Goal: Task Accomplishment & Management: Use online tool/utility

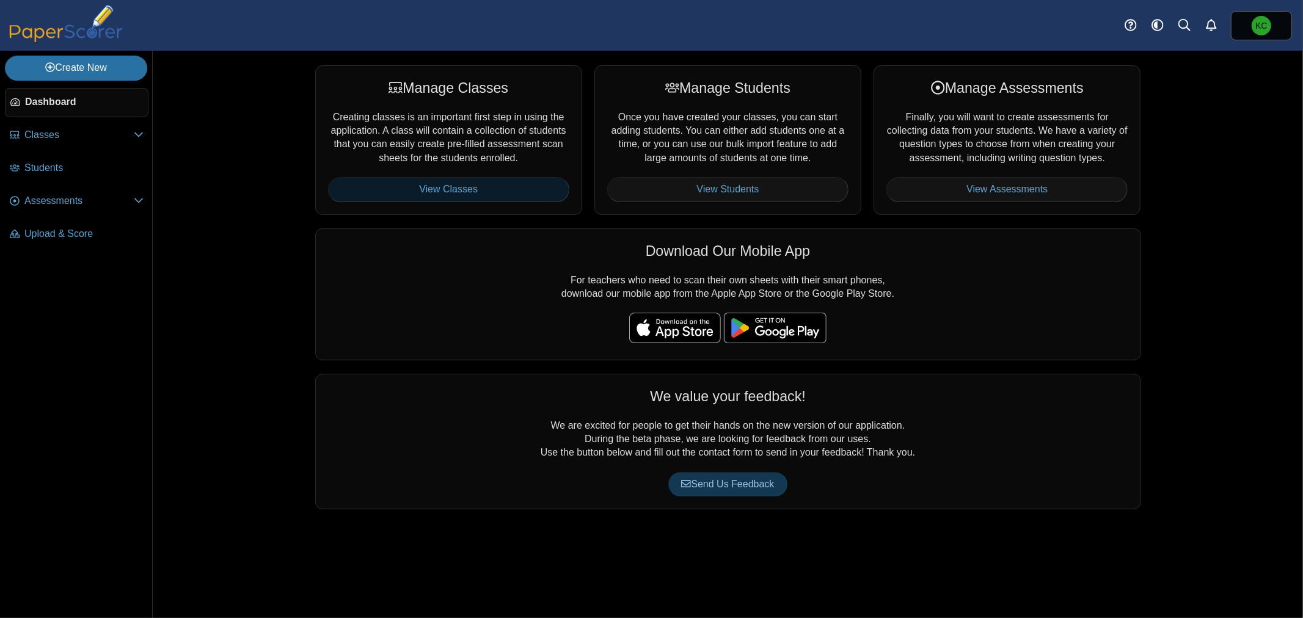
click at [492, 186] on link "View Classes" at bounding box center [448, 189] width 241 height 24
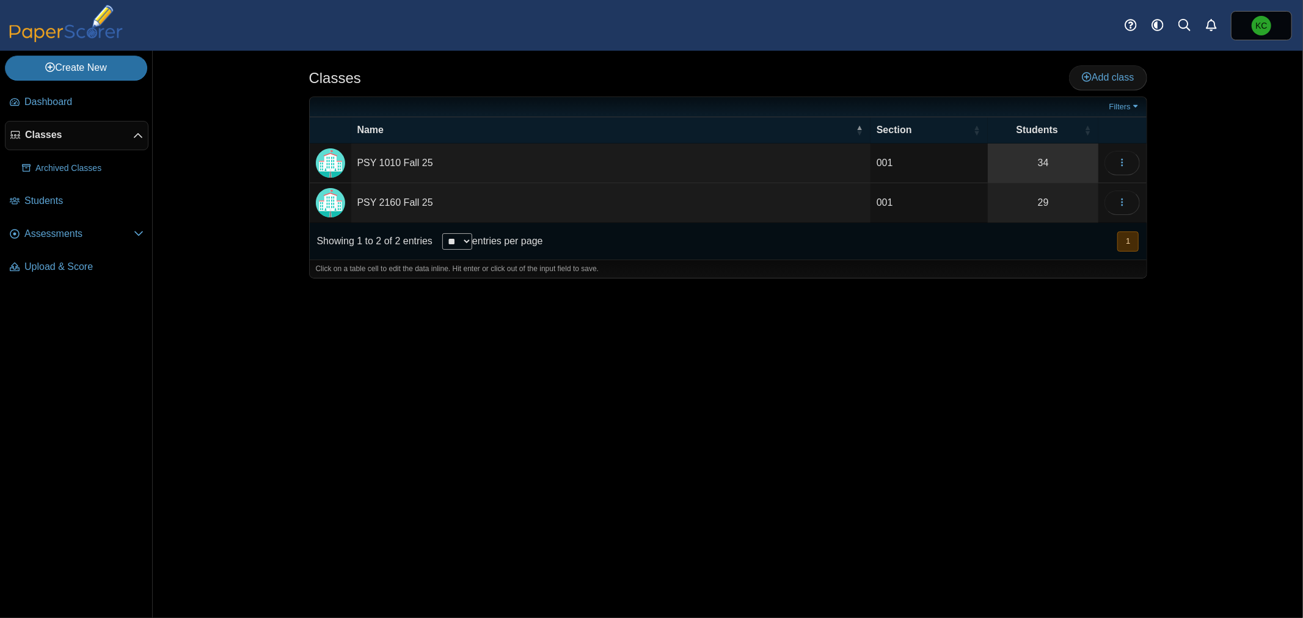
click at [1039, 164] on link "34" at bounding box center [1042, 163] width 111 height 39
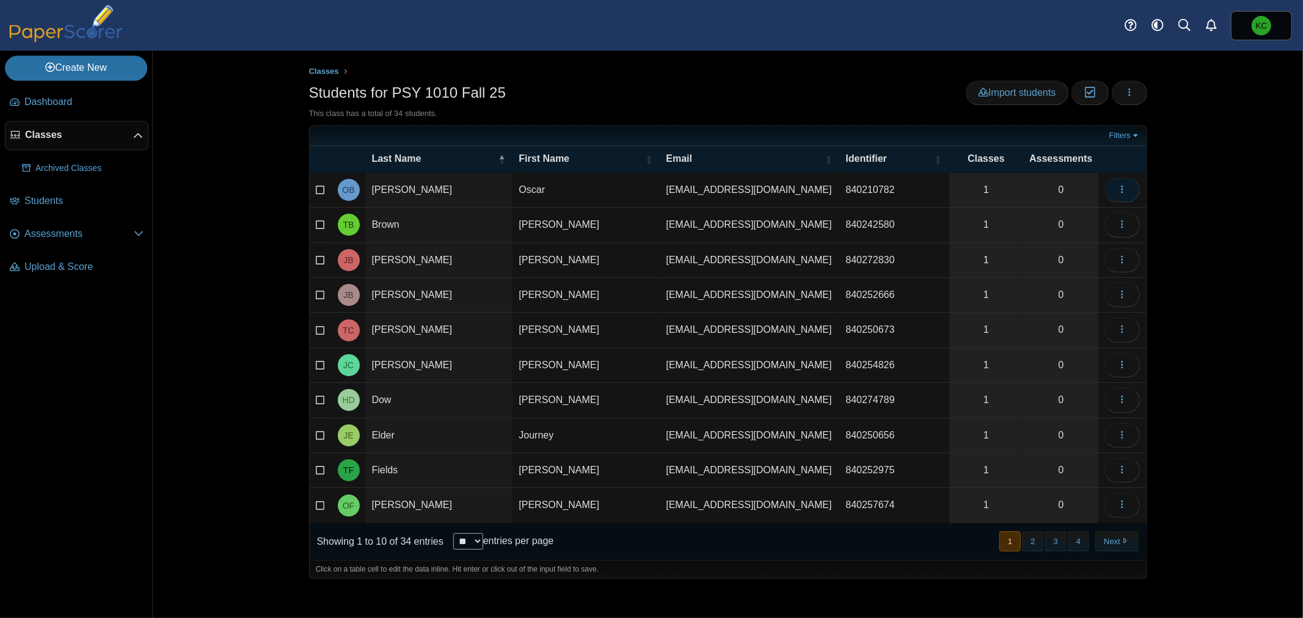
click at [1113, 191] on button "button" at bounding box center [1121, 190] width 35 height 24
click at [1071, 253] on link "View assessments" at bounding box center [1066, 254] width 147 height 18
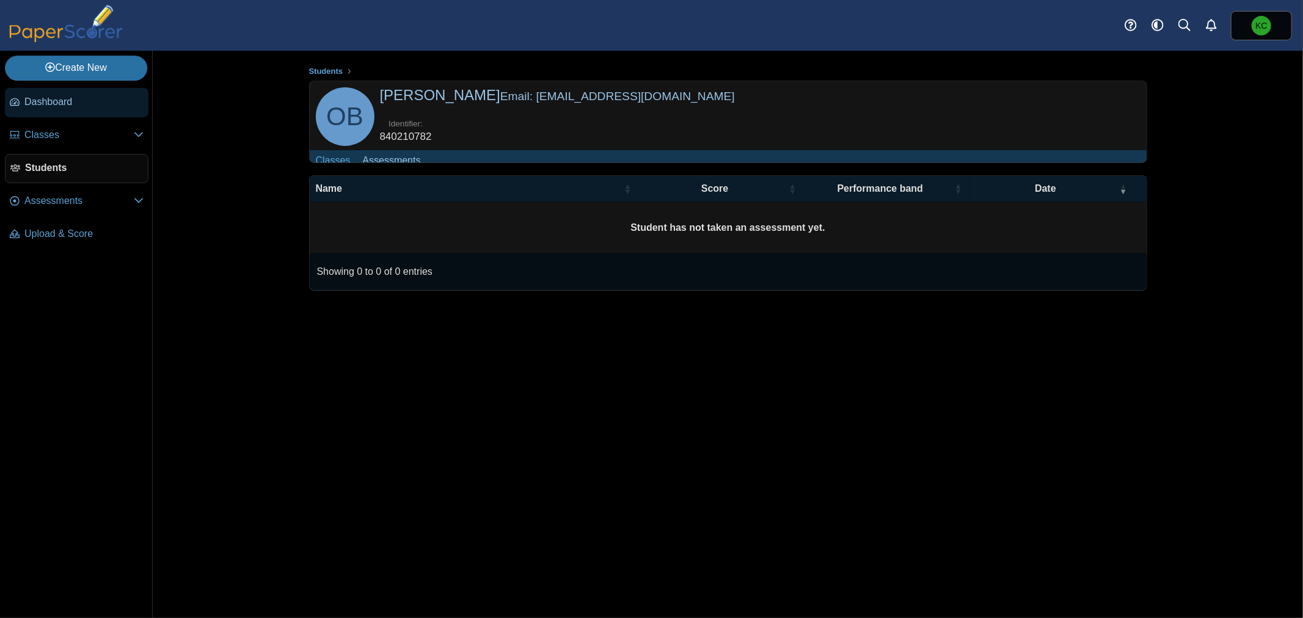
click at [27, 107] on span "Dashboard" at bounding box center [83, 101] width 119 height 13
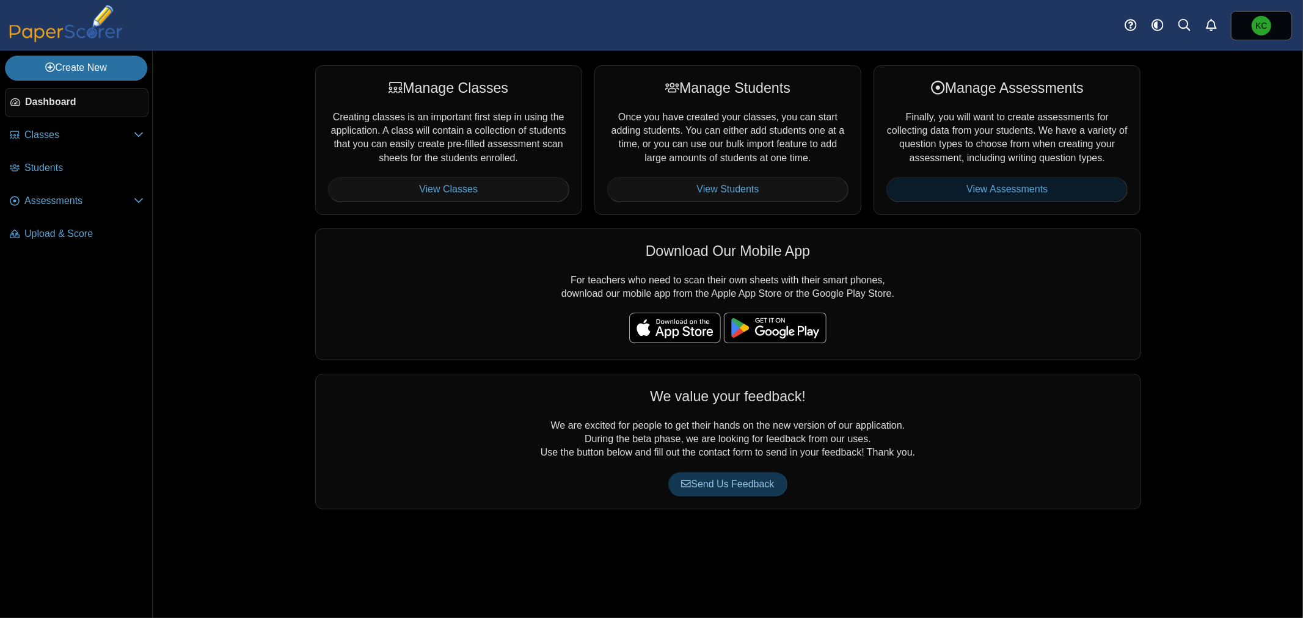
click at [965, 187] on link "View Assessments" at bounding box center [1006, 189] width 241 height 24
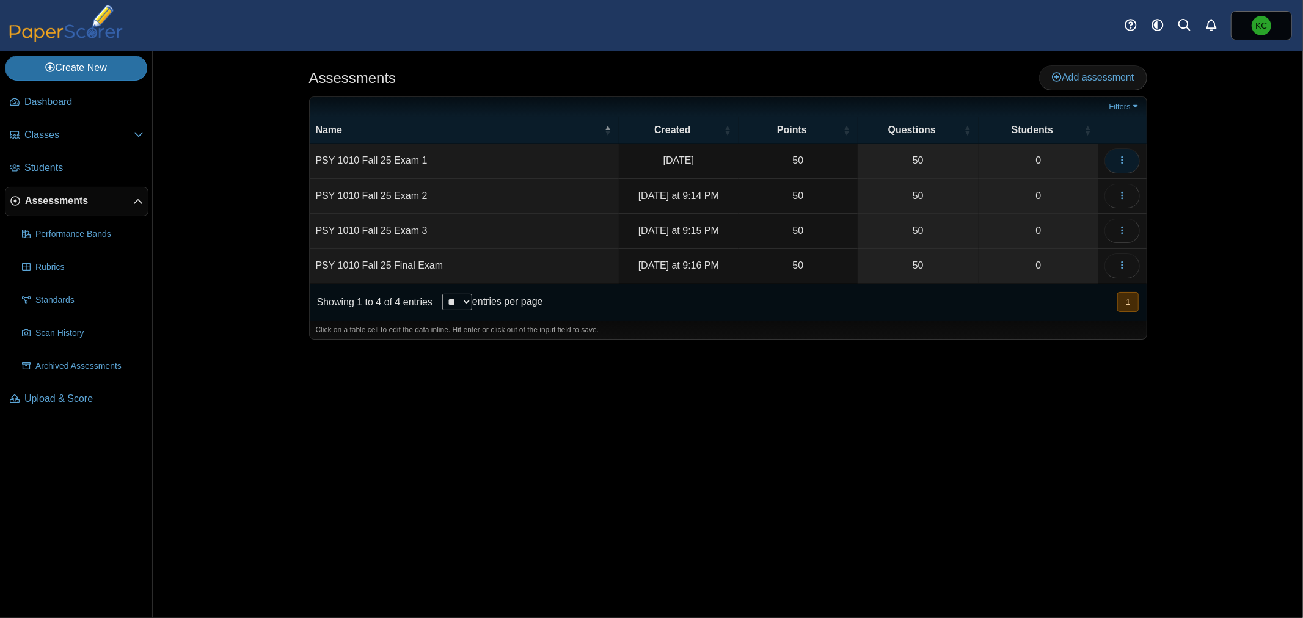
click at [1117, 161] on icon "button" at bounding box center [1122, 160] width 10 height 10
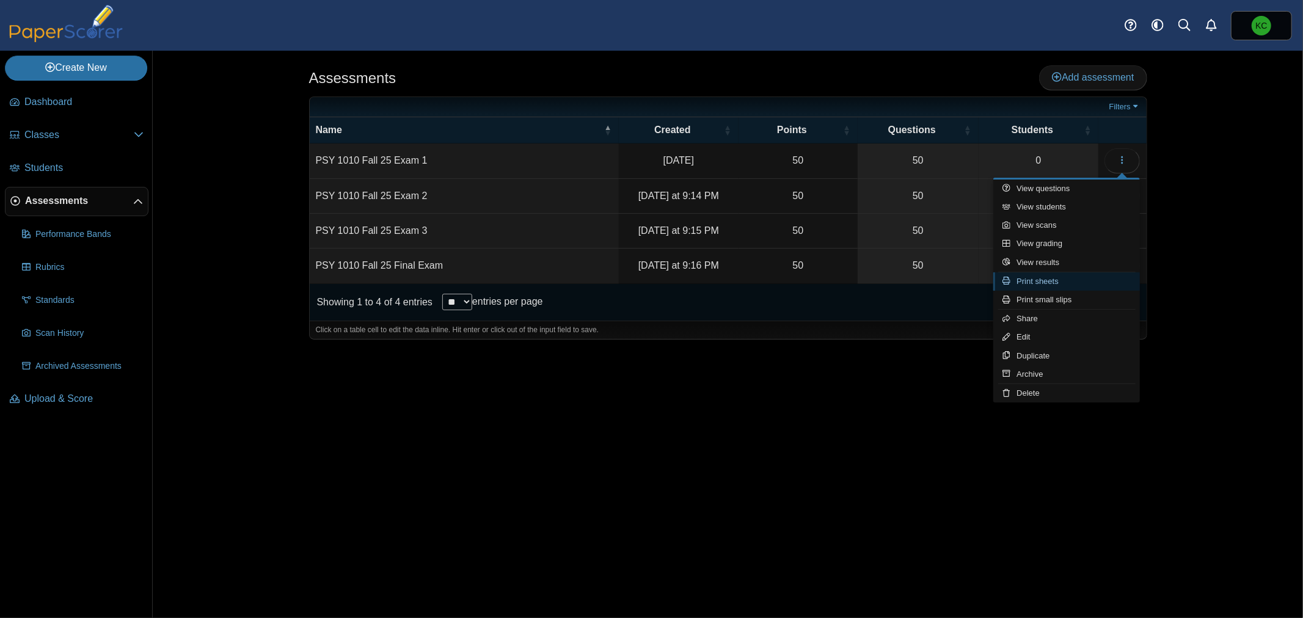
click at [1053, 283] on link "Print sheets" at bounding box center [1066, 281] width 147 height 18
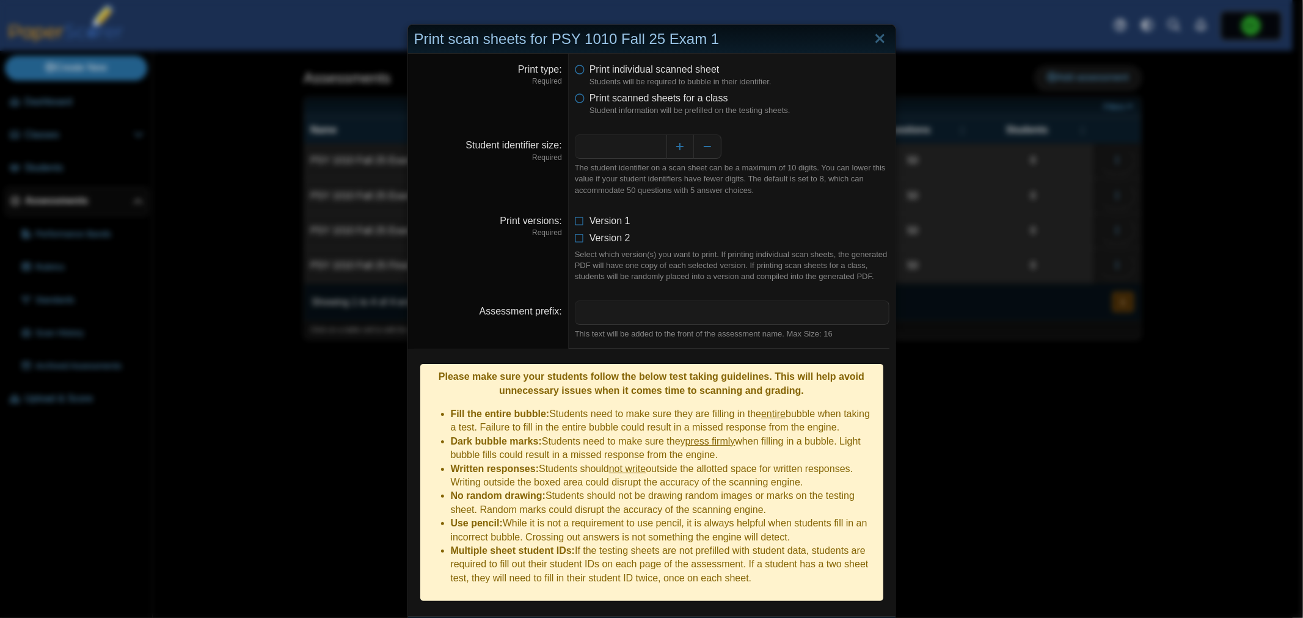
scroll to position [17, 0]
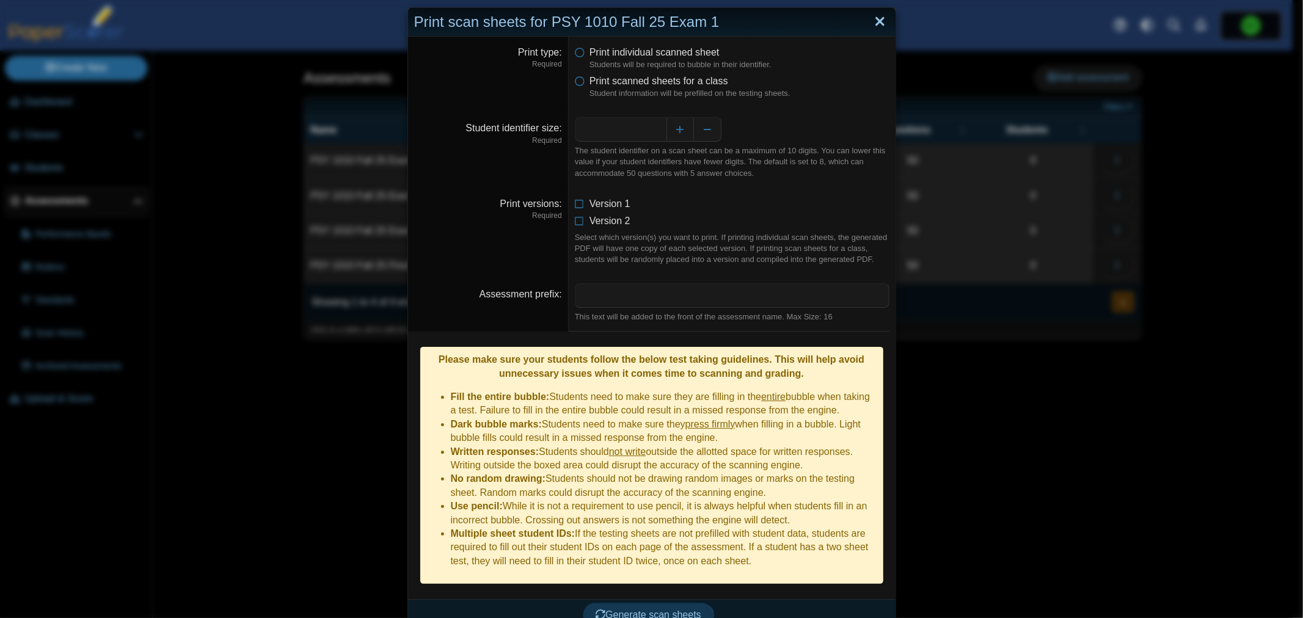
click at [879, 23] on link "Close" at bounding box center [879, 22] width 19 height 21
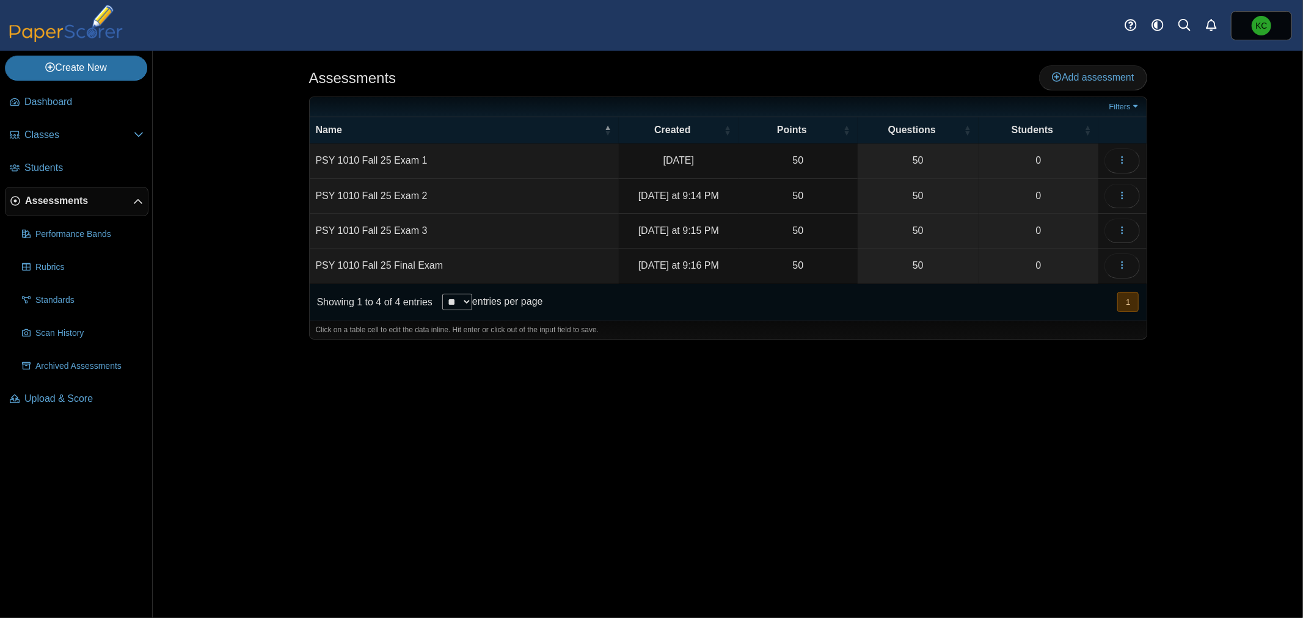
click at [394, 155] on td "PSY 1010 Fall 25 Exam 1" at bounding box center [464, 161] width 309 height 35
click at [918, 156] on link "50" at bounding box center [917, 161] width 121 height 34
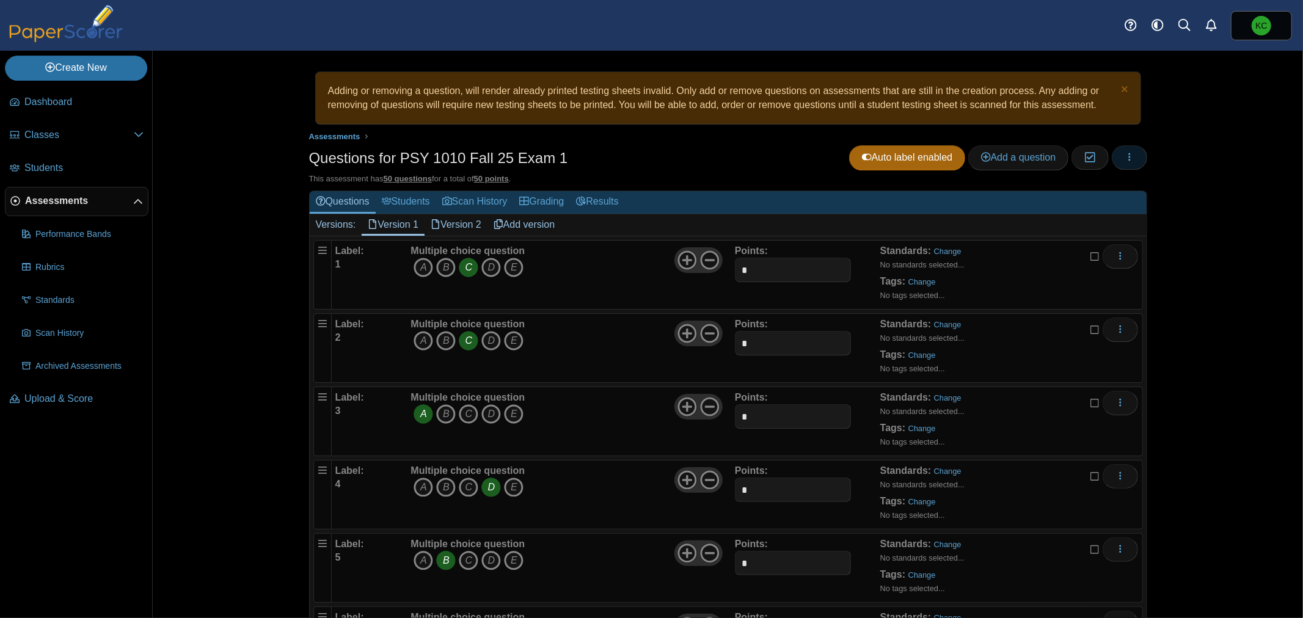
click at [1126, 156] on icon "button" at bounding box center [1129, 157] width 10 height 10
click at [50, 145] on link "Classes" at bounding box center [77, 135] width 144 height 29
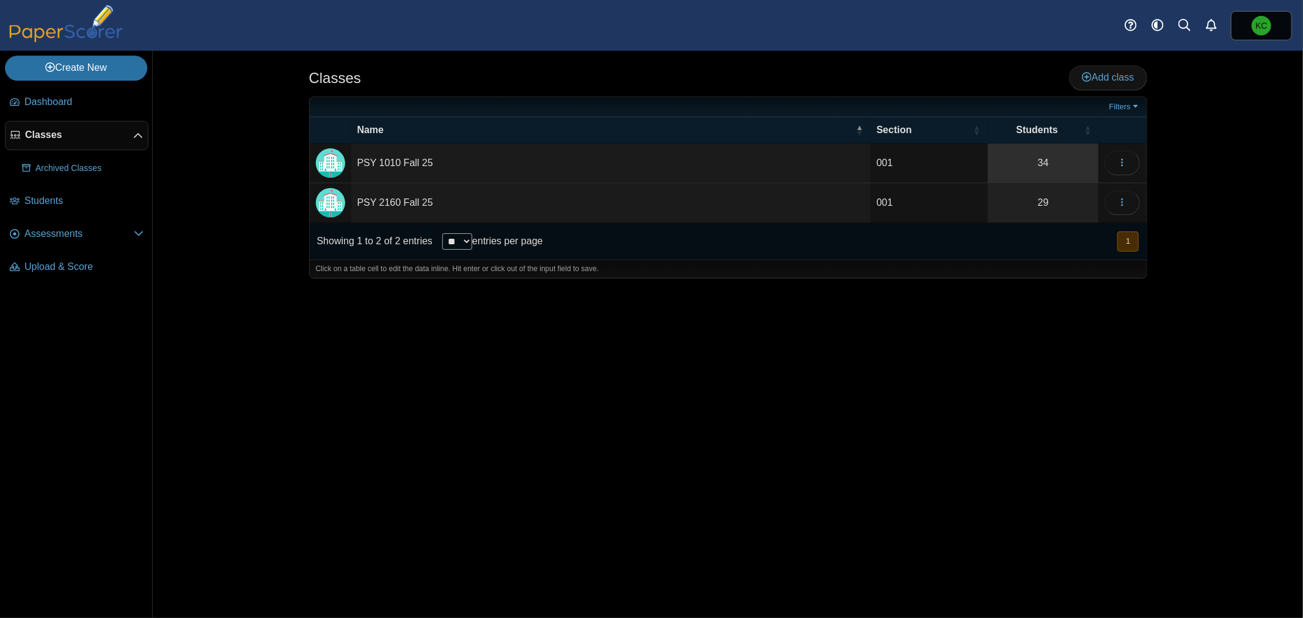
click at [1047, 164] on link "34" at bounding box center [1042, 163] width 111 height 39
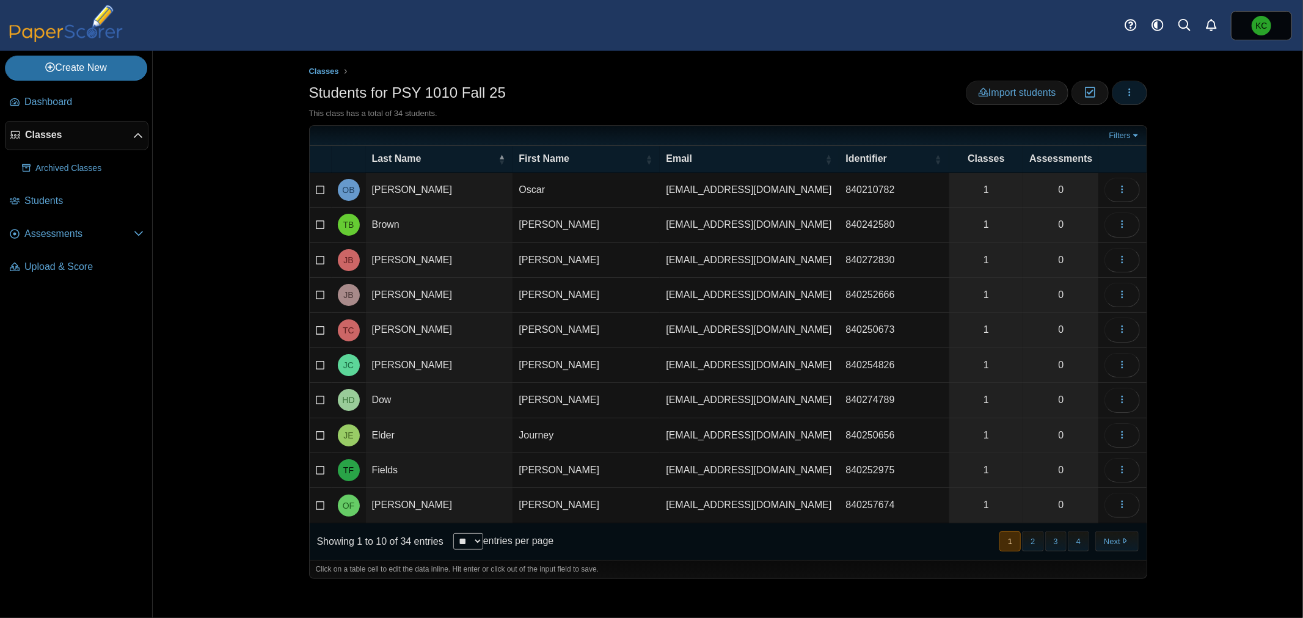
click at [1136, 89] on button "button" at bounding box center [1128, 93] width 35 height 24
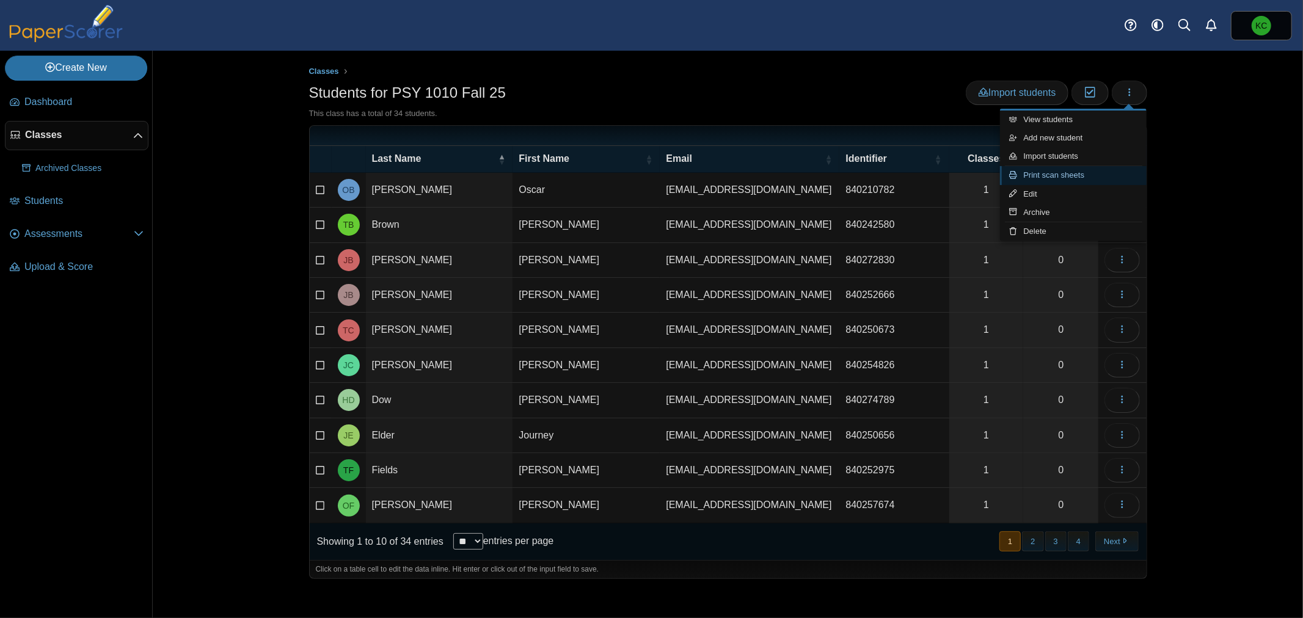
click at [1064, 175] on link "Print scan sheets" at bounding box center [1073, 175] width 147 height 18
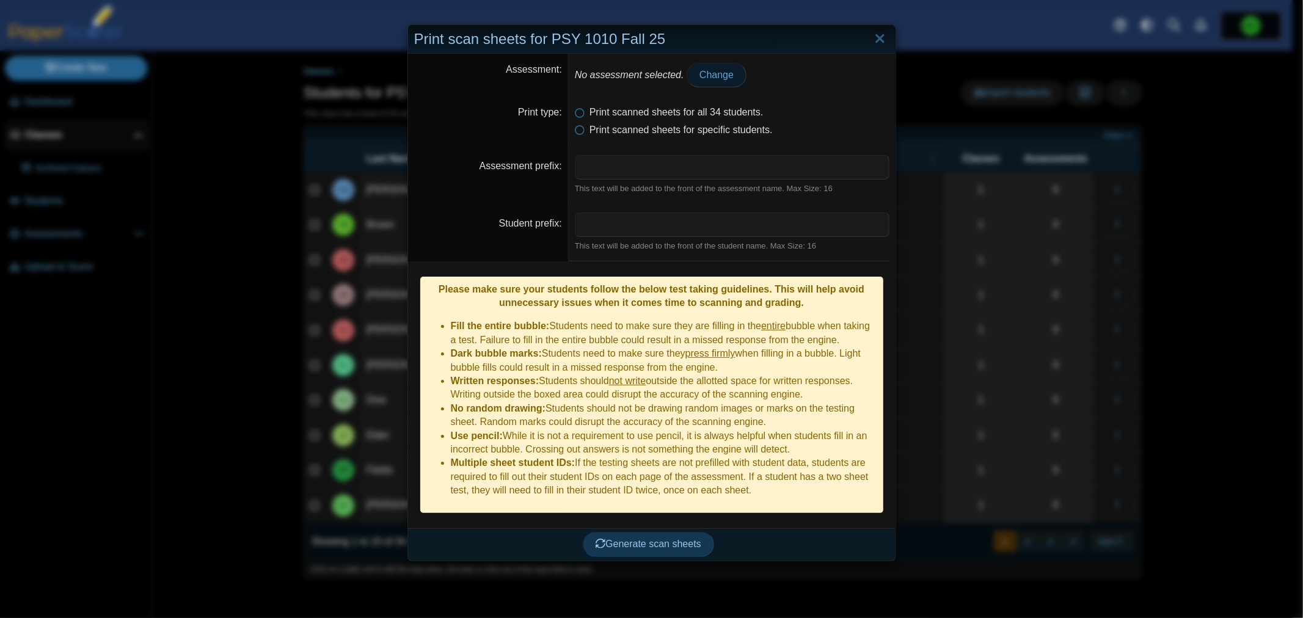
click at [703, 78] on span "Change" at bounding box center [716, 75] width 34 height 10
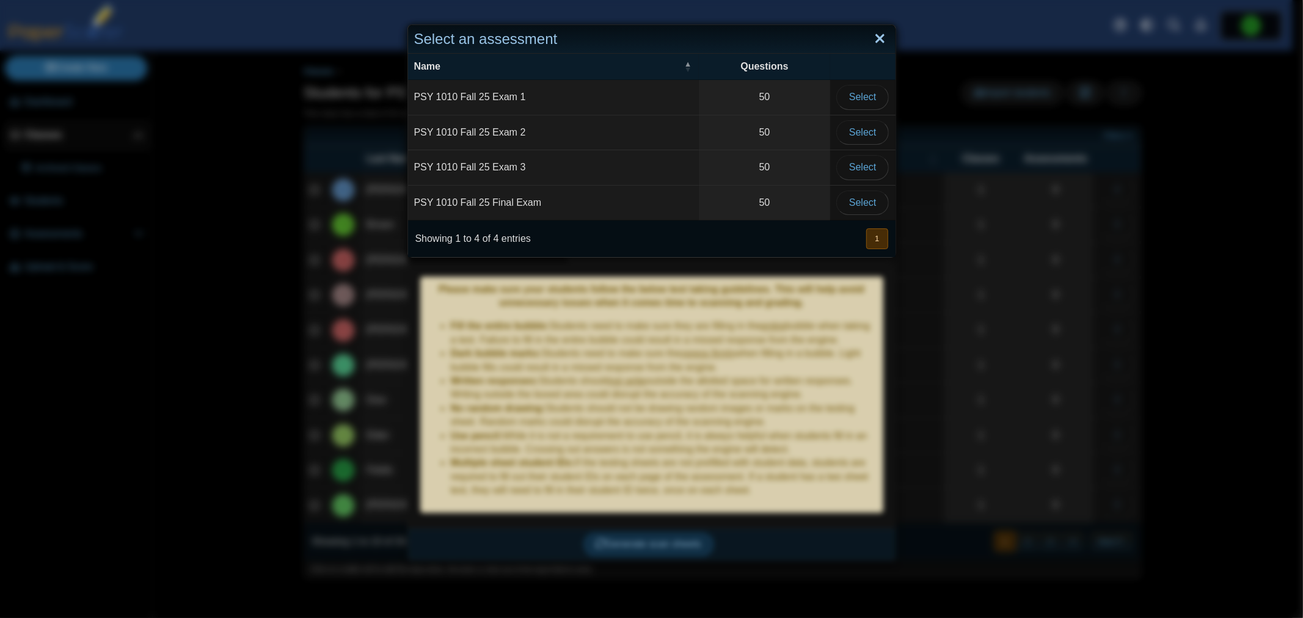
click at [878, 37] on link "Close" at bounding box center [879, 39] width 19 height 21
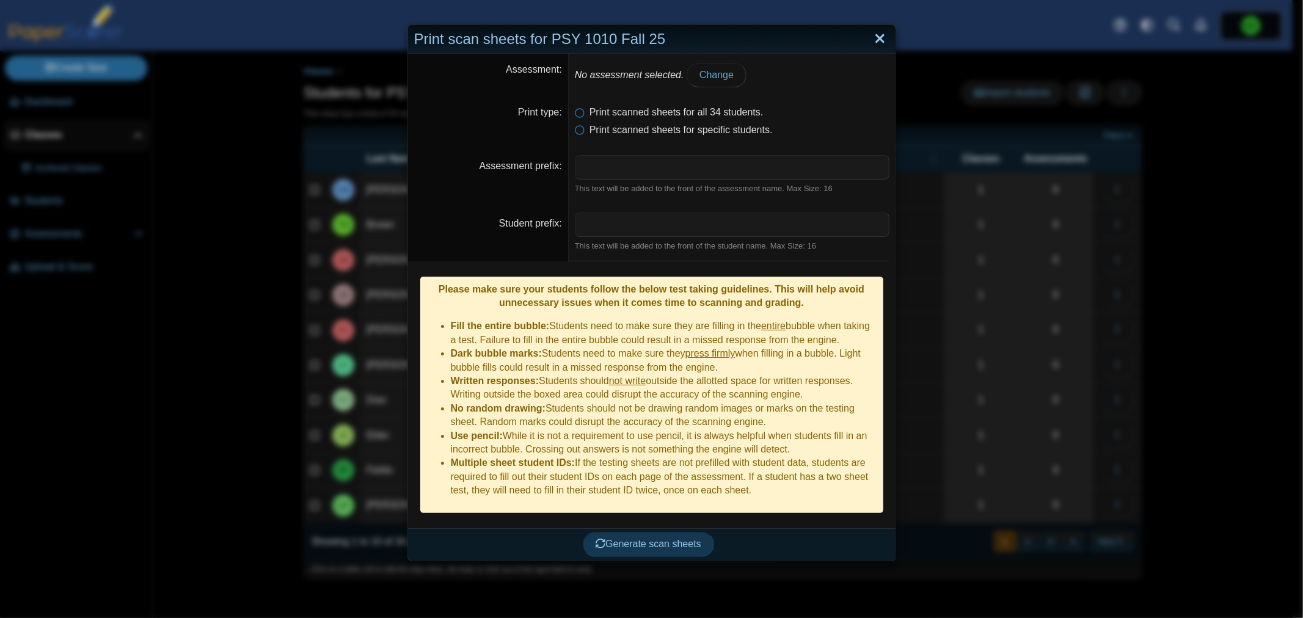
click at [876, 35] on link "Close" at bounding box center [879, 39] width 19 height 21
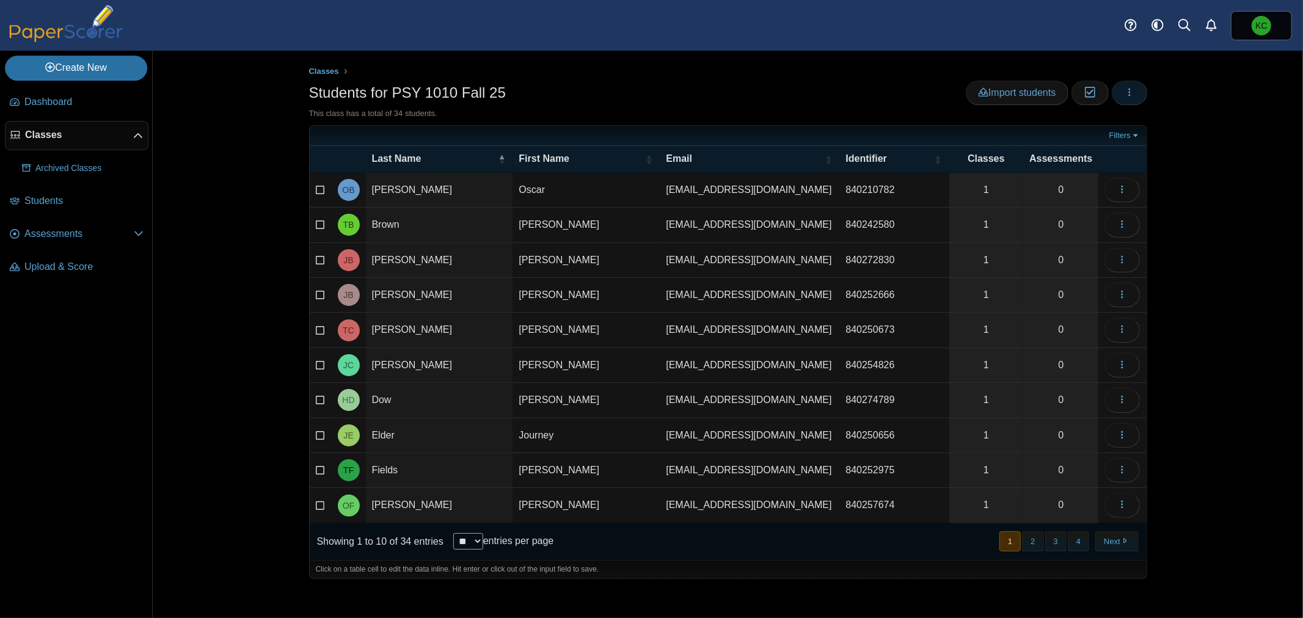
click at [1136, 94] on button "button" at bounding box center [1128, 93] width 35 height 24
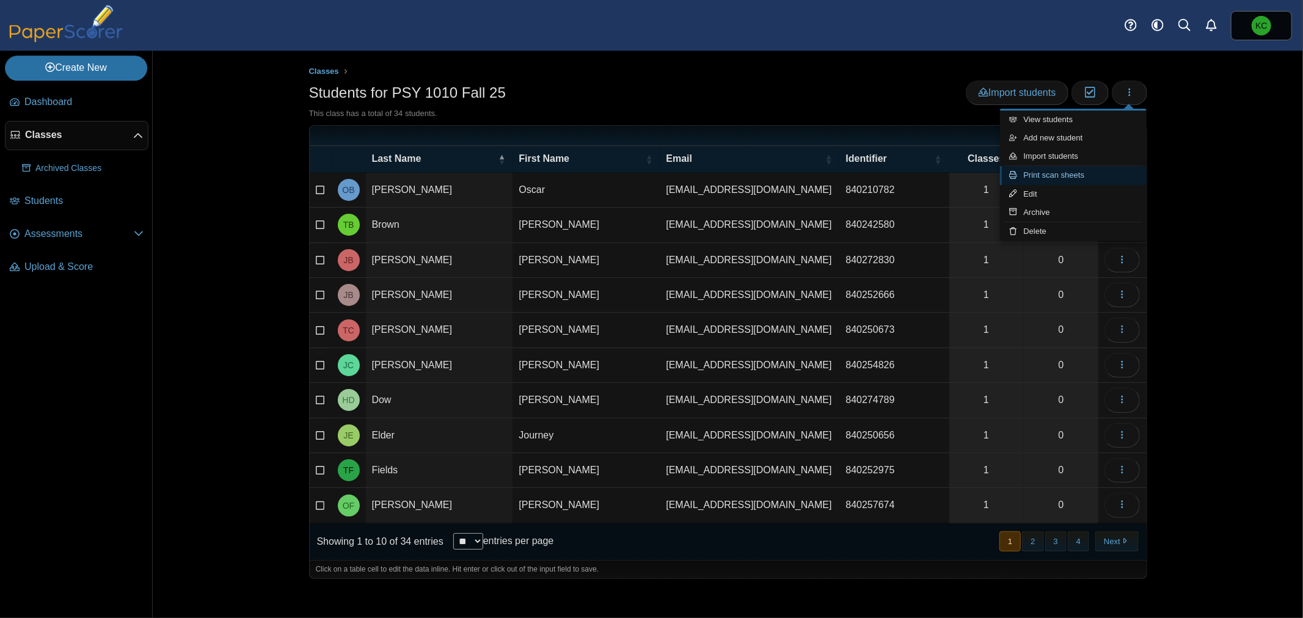
click at [1060, 175] on link "Print scan sheets" at bounding box center [1073, 175] width 147 height 18
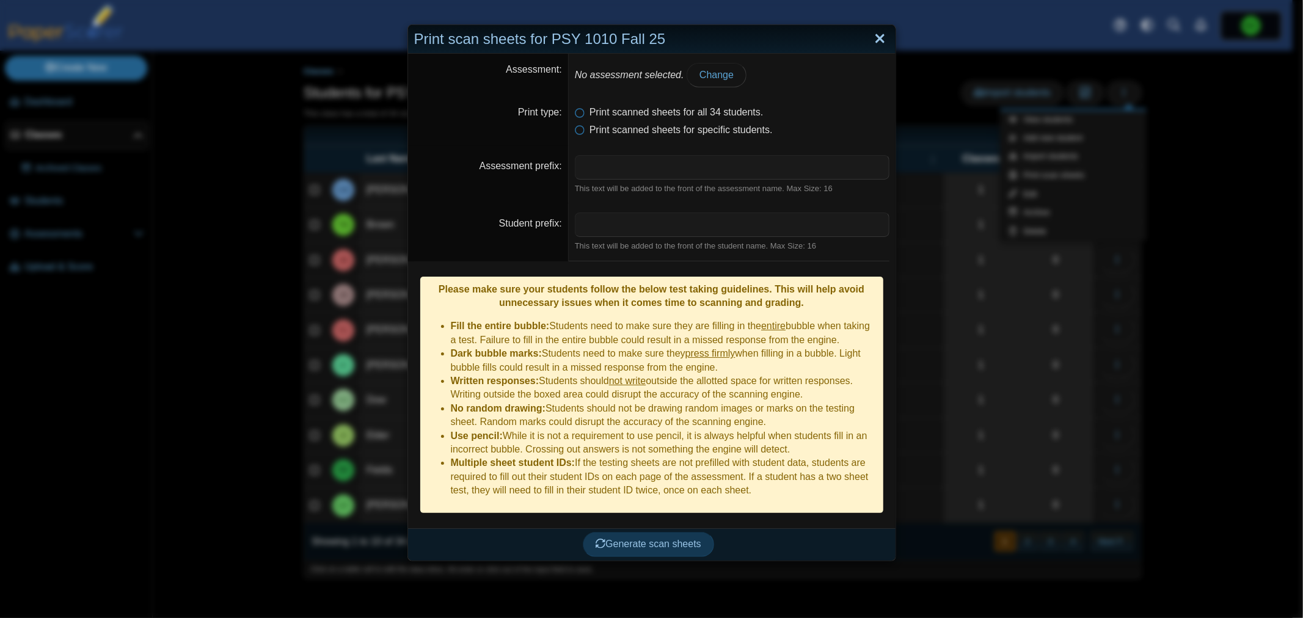
click at [876, 38] on link "Close" at bounding box center [879, 39] width 19 height 21
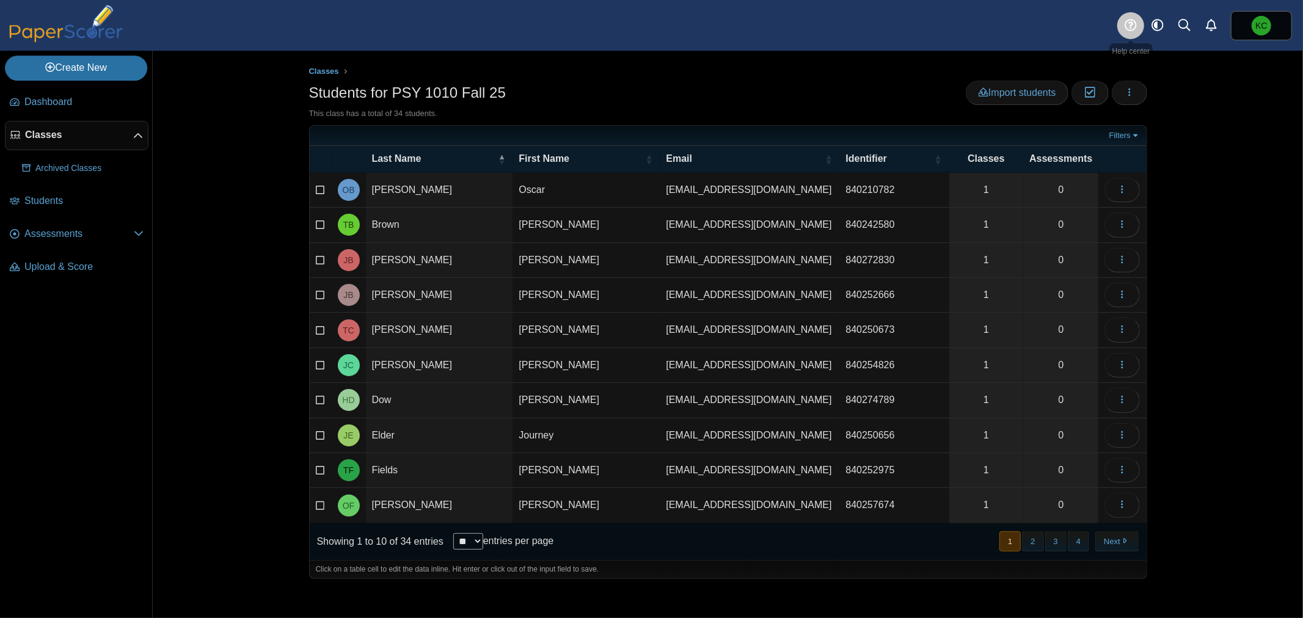
click at [1135, 23] on icon at bounding box center [1130, 25] width 12 height 12
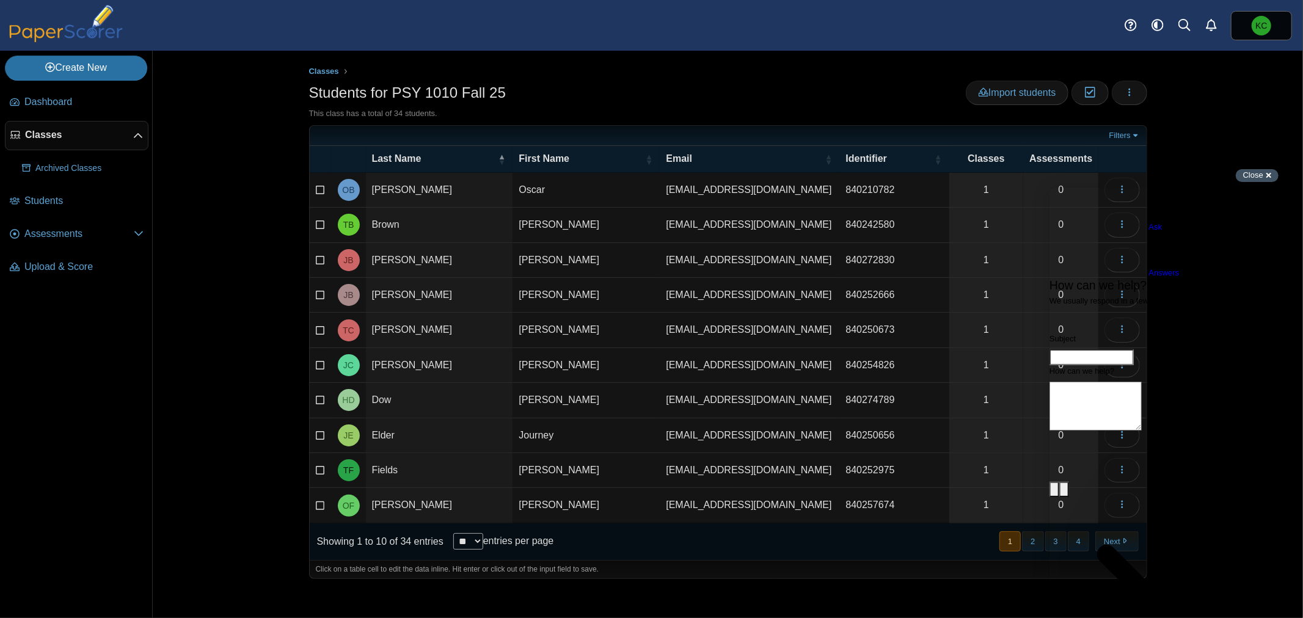
click at [1251, 172] on span "Close" at bounding box center [1253, 174] width 20 height 9
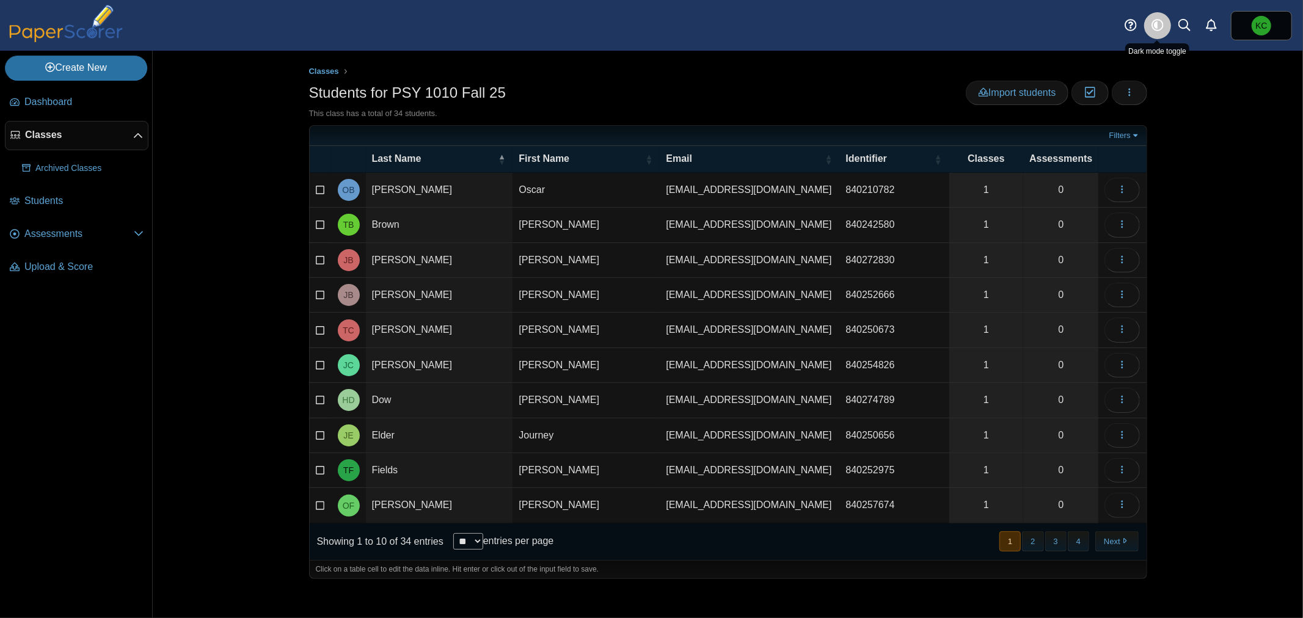
click at [1159, 23] on icon "Style variation" at bounding box center [1157, 25] width 12 height 12
click at [1020, 65] on link "Light" at bounding box center [1078, 66] width 183 height 18
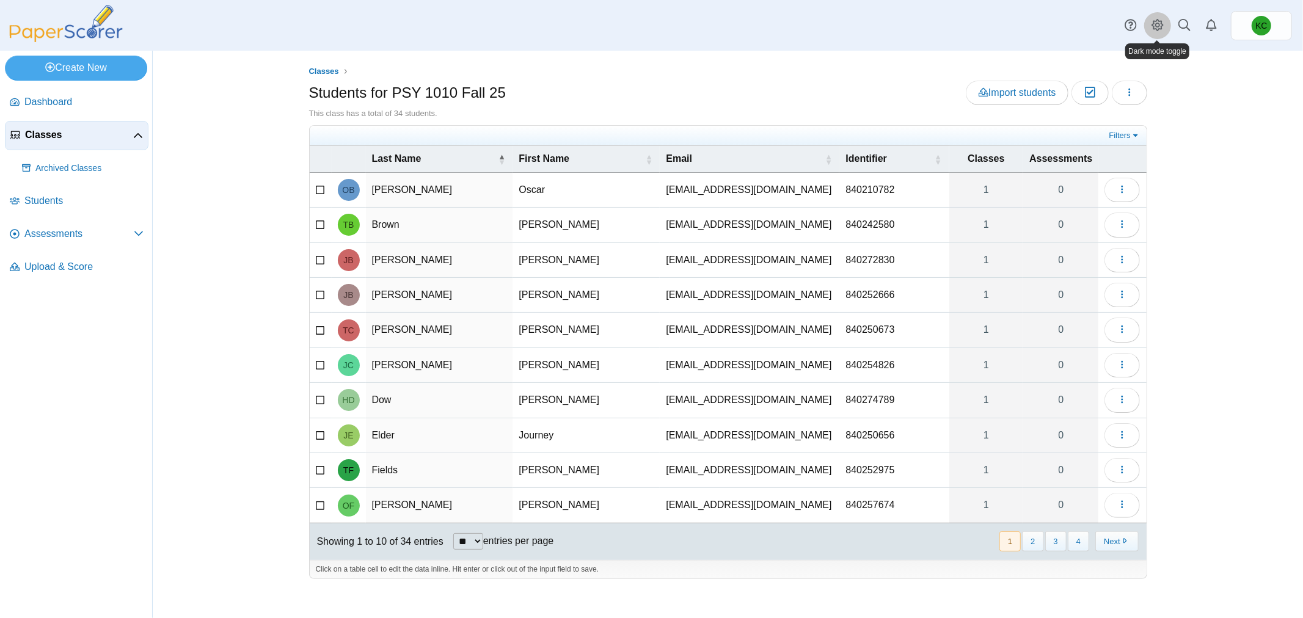
click at [1164, 26] on link at bounding box center [1157, 25] width 27 height 27
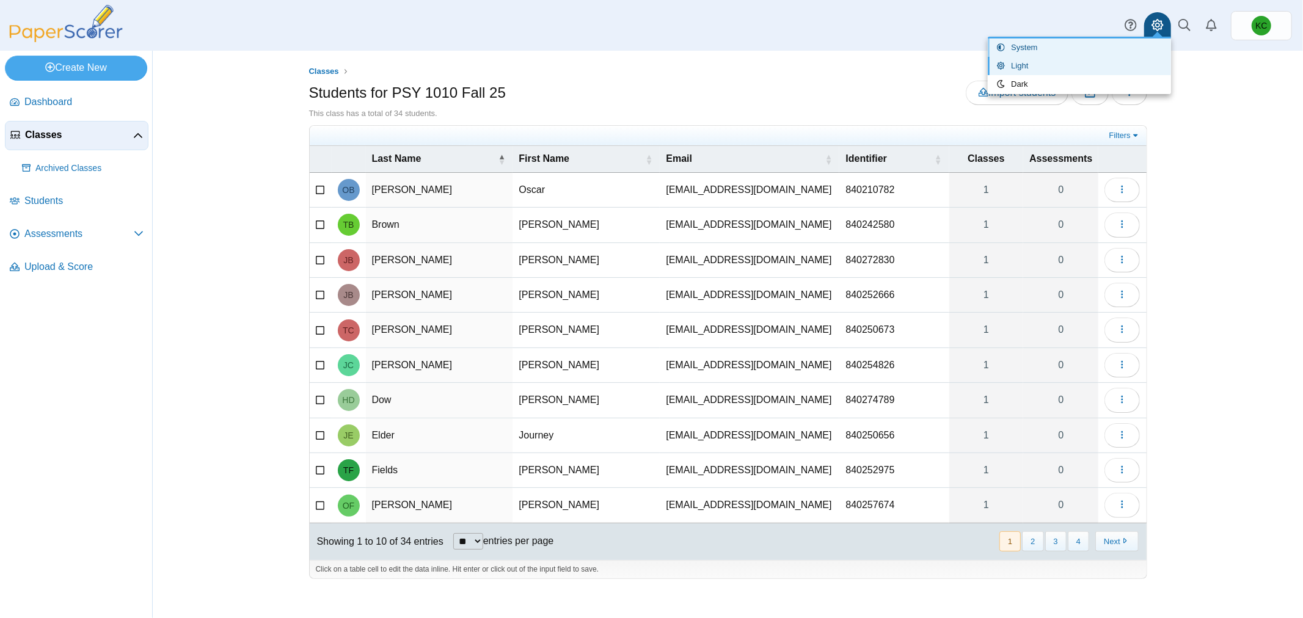
click at [1061, 52] on link "System" at bounding box center [1078, 47] width 183 height 18
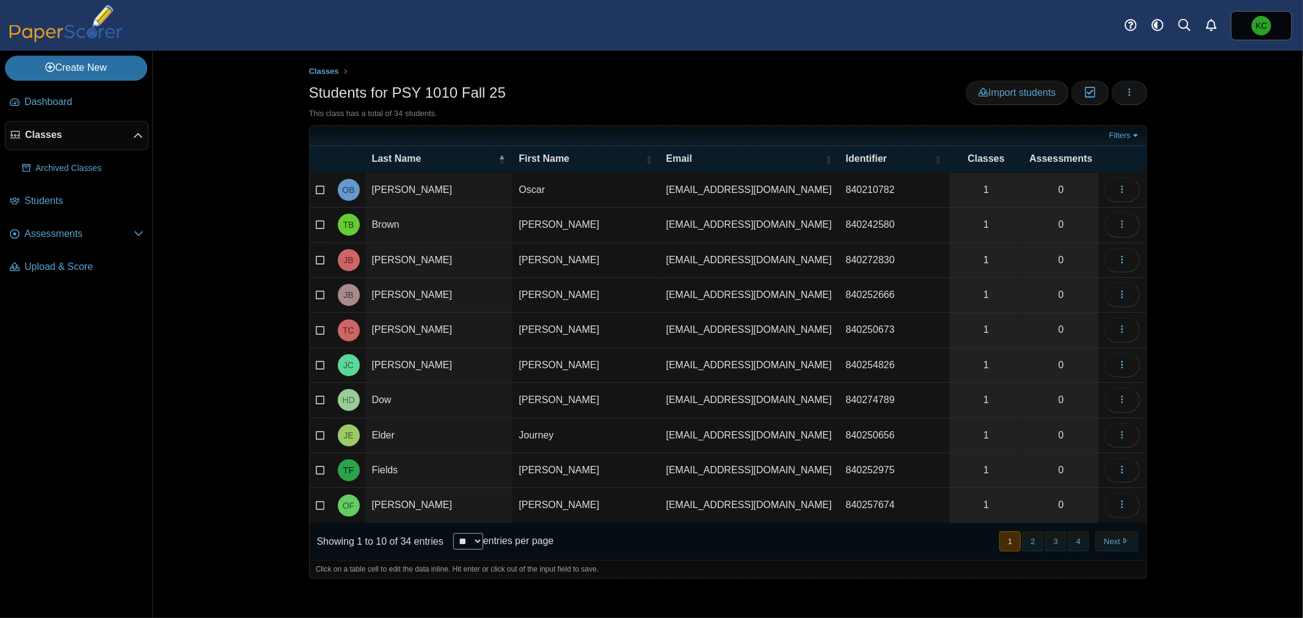
click at [231, 409] on div "Classes Students for PSY 1010 Fall 25 Import students Moderation 0 This class h…" at bounding box center [728, 334] width 1150 height 567
